Goal: Information Seeking & Learning: Check status

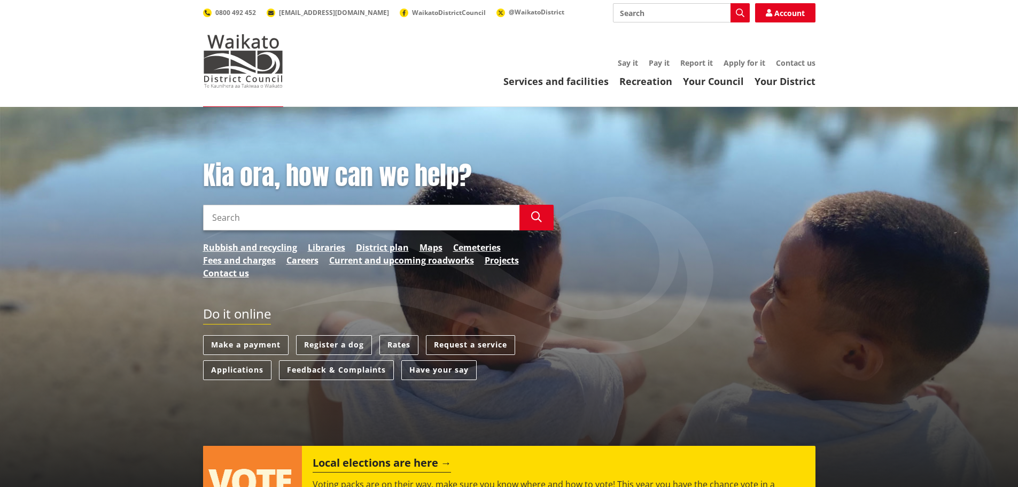
click at [676, 11] on input "Search" at bounding box center [681, 12] width 137 height 19
type input "consent"
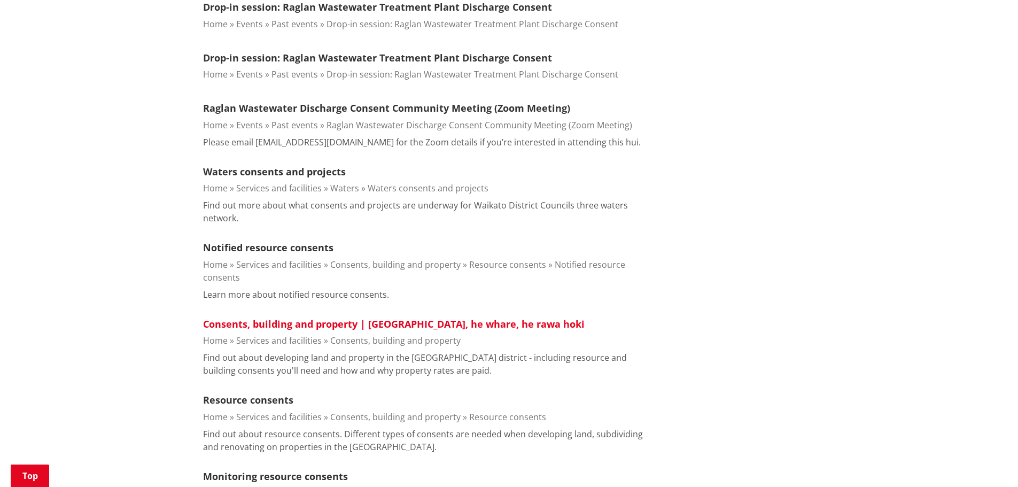
scroll to position [374, 0]
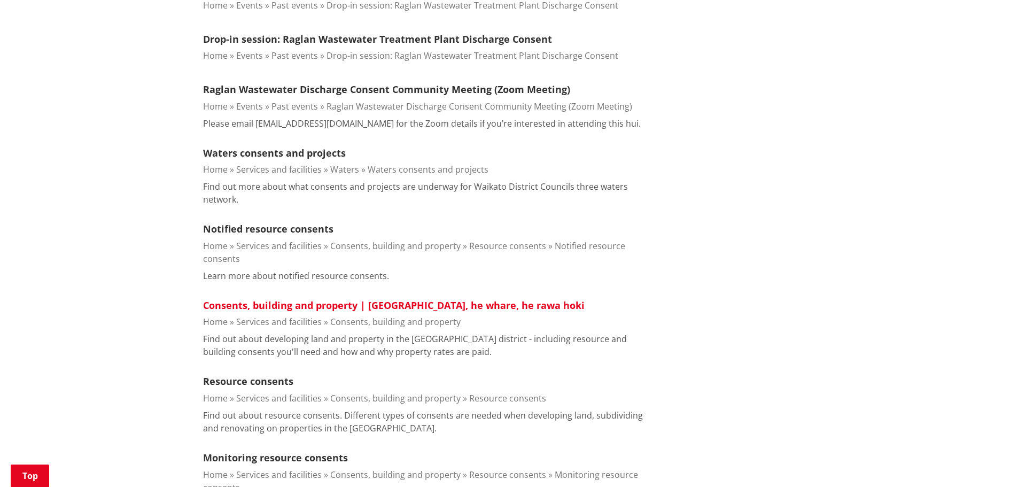
click at [358, 299] on link "Consents, building and property | [GEOGRAPHIC_DATA], he whare, he rawa hoki" at bounding box center [394, 305] width 382 height 13
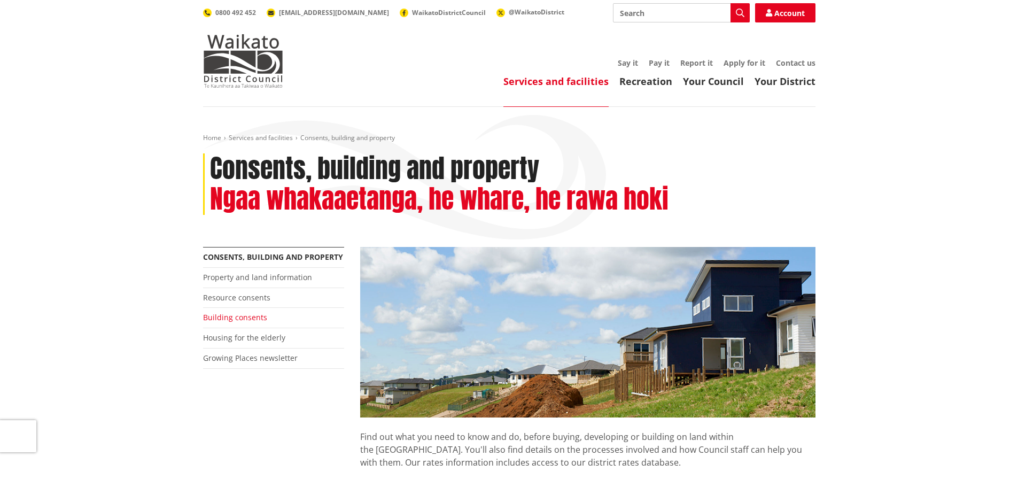
click at [247, 319] on link "Building consents" at bounding box center [235, 317] width 64 height 10
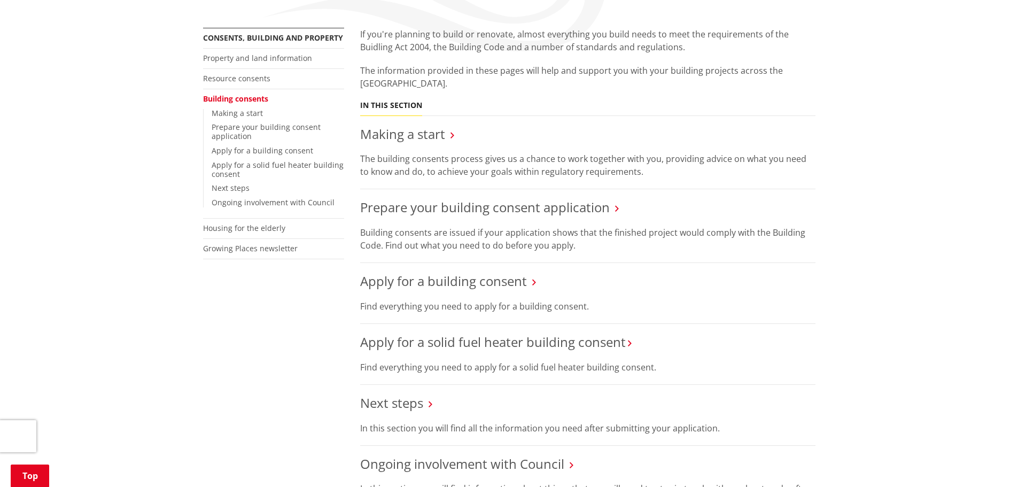
scroll to position [160, 0]
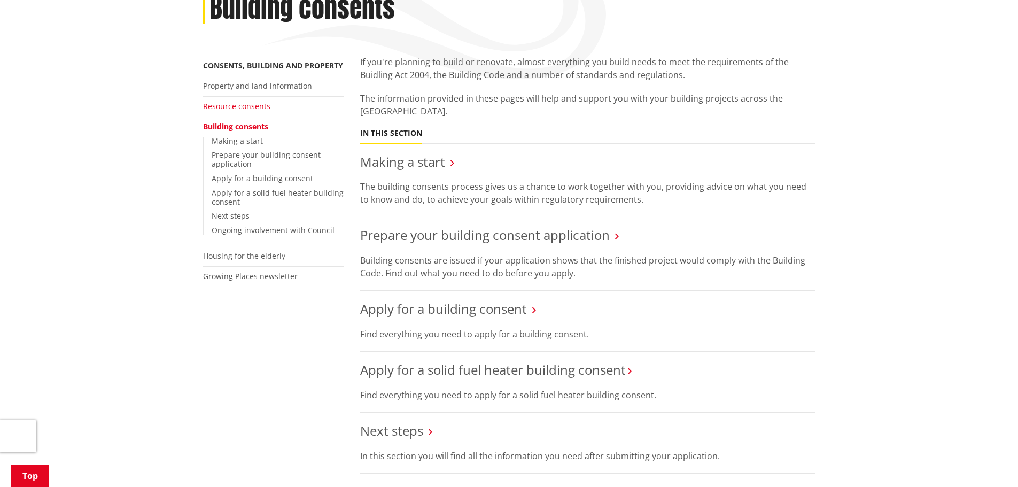
click at [242, 109] on link "Resource consents" at bounding box center [236, 106] width 67 height 10
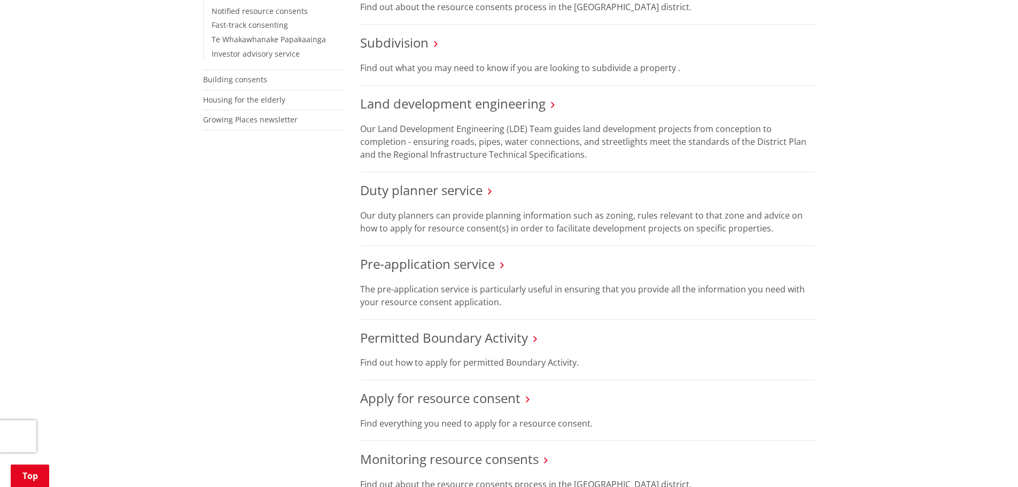
scroll to position [214, 0]
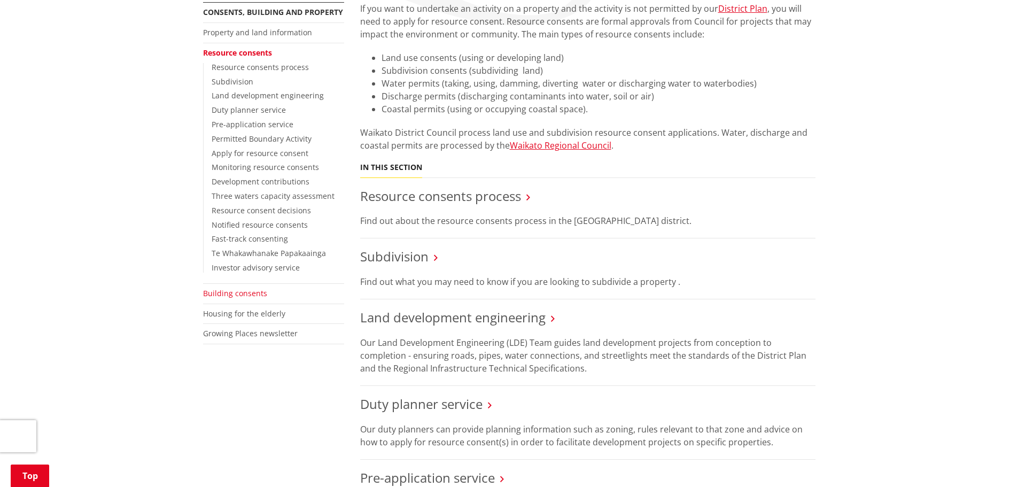
click at [226, 291] on link "Building consents" at bounding box center [235, 293] width 64 height 10
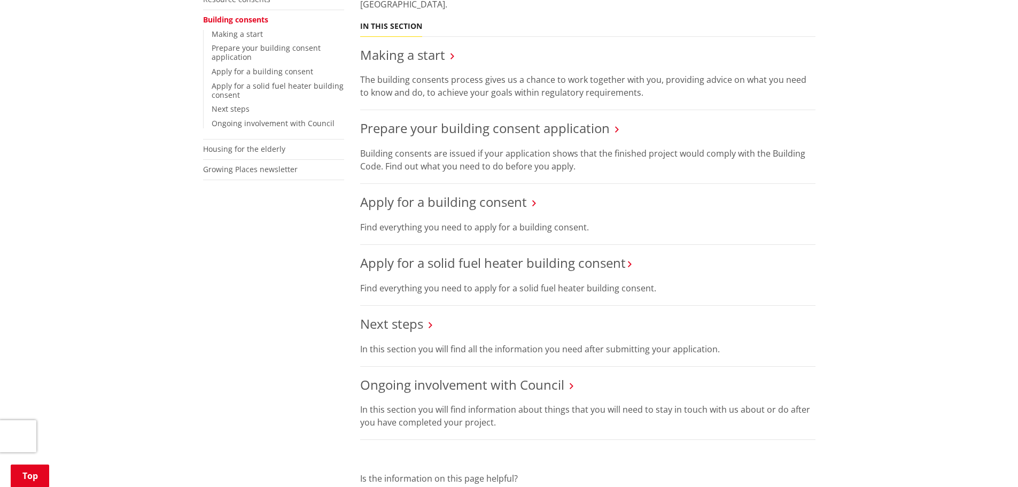
scroll to position [321, 0]
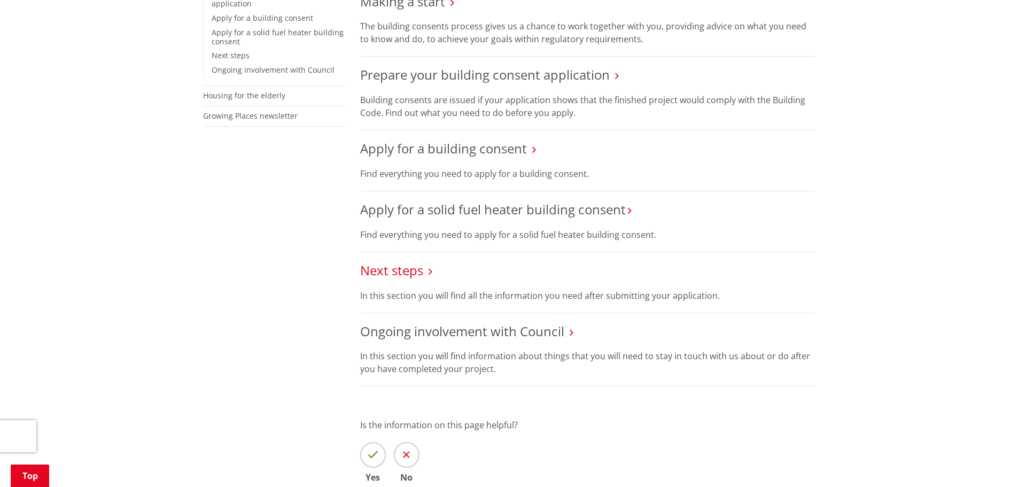
click at [402, 269] on link "Next steps" at bounding box center [391, 270] width 63 height 18
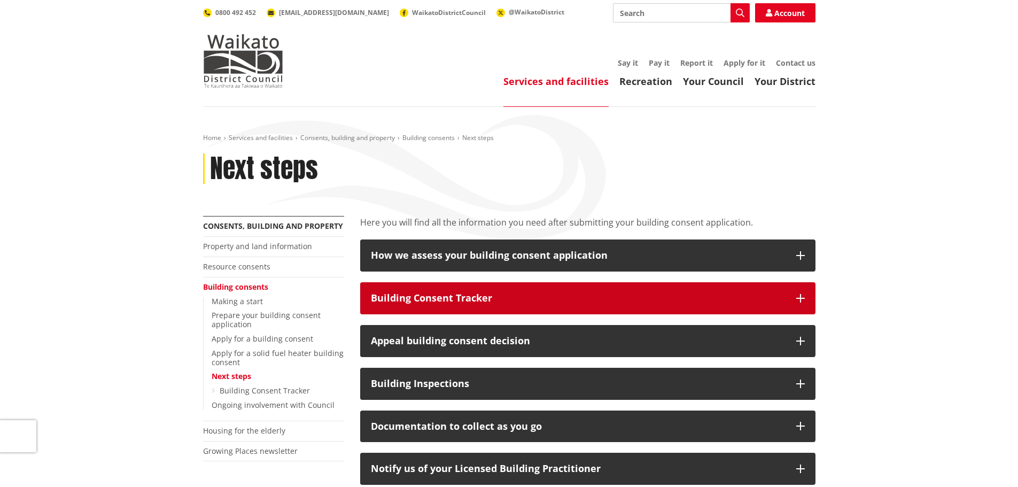
click at [708, 290] on button "Building Consent Tracker" at bounding box center [587, 298] width 455 height 32
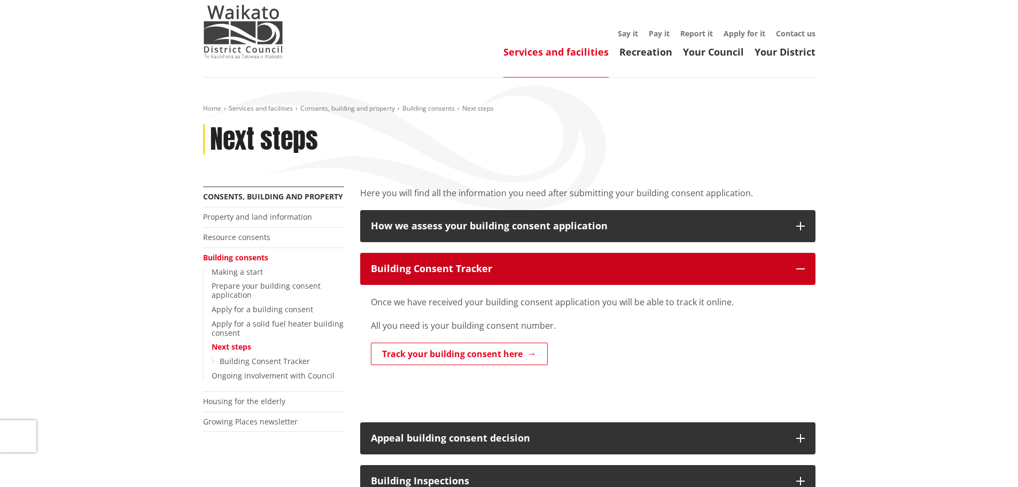
scroll to position [53, 0]
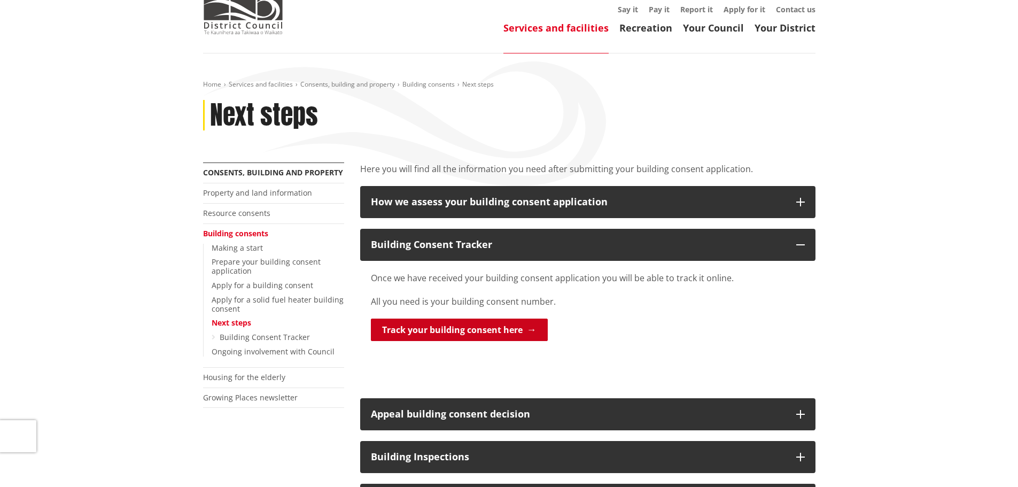
click at [509, 323] on link "Track your building consent here" at bounding box center [459, 330] width 177 height 22
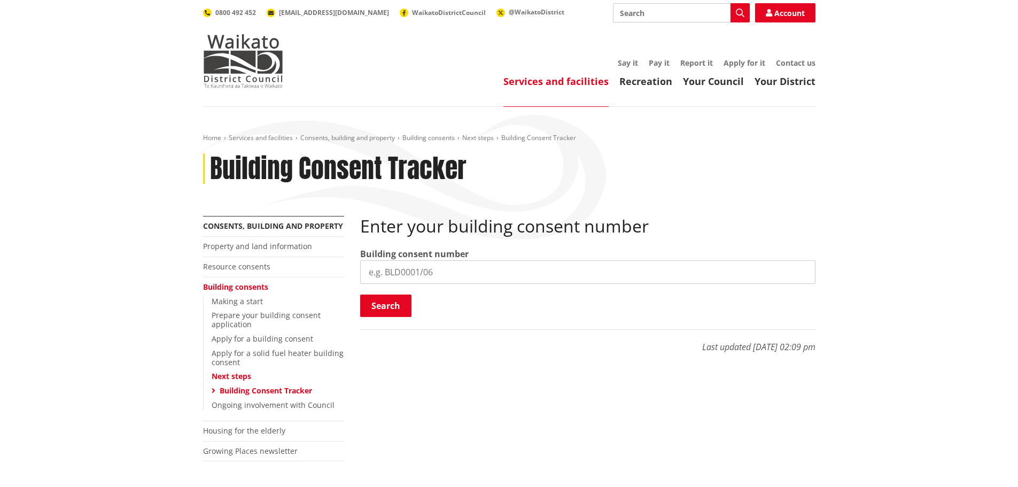
paste input "BLD1042/24"
type input "BLD1042/24"
click at [382, 302] on button "Search" at bounding box center [385, 306] width 51 height 22
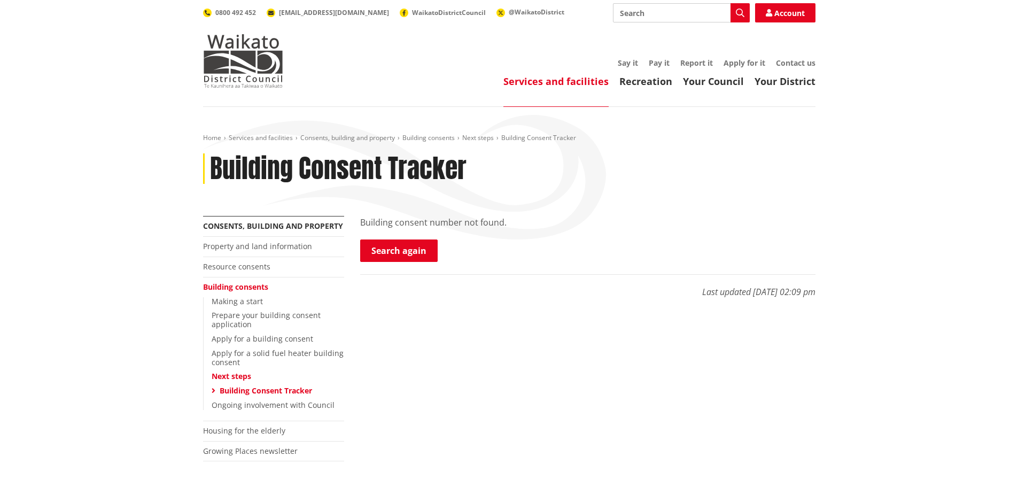
click at [544, 254] on p "Search again" at bounding box center [587, 251] width 455 height 24
click at [386, 248] on link "Search again" at bounding box center [399, 250] width 78 height 22
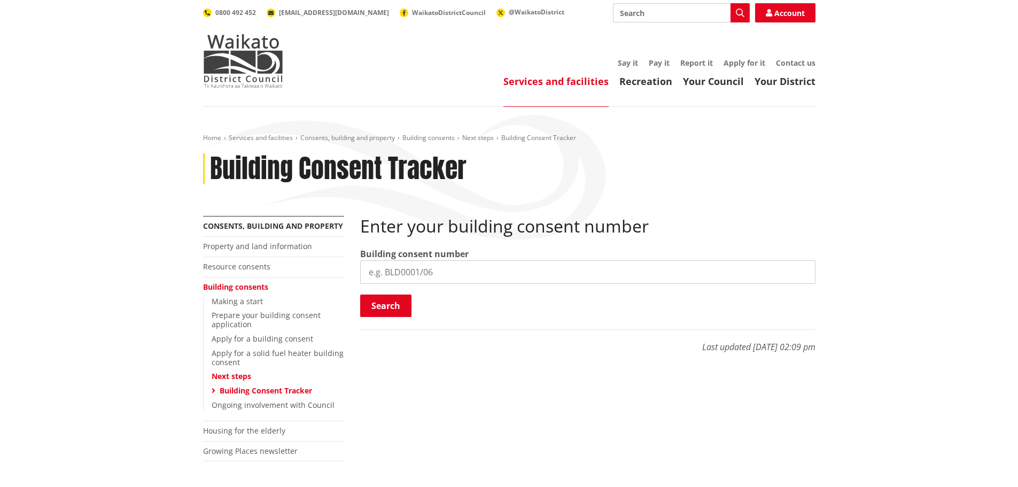
paste input "BLD1042/24"
type input "BLD1042/24"
